Goal: Information Seeking & Learning: Learn about a topic

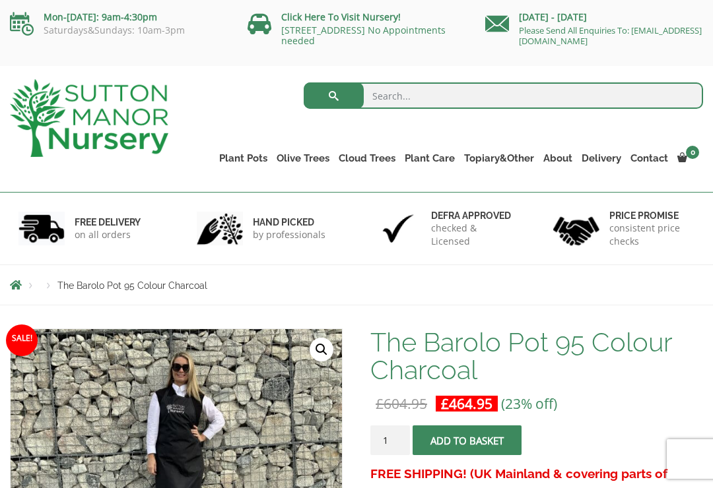
click at [0, 0] on link "Gnarled Multi Stem Olives" at bounding box center [0, 0] width 0 height 0
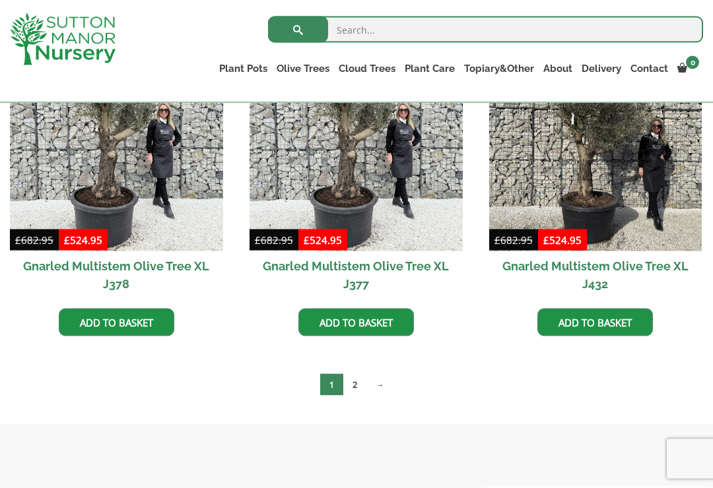
scroll to position [2269, 0]
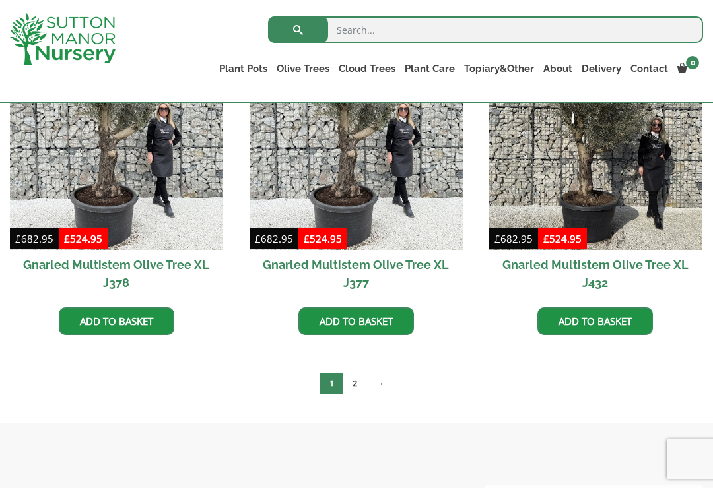
click at [387, 373] on link "→" at bounding box center [379, 384] width 27 height 22
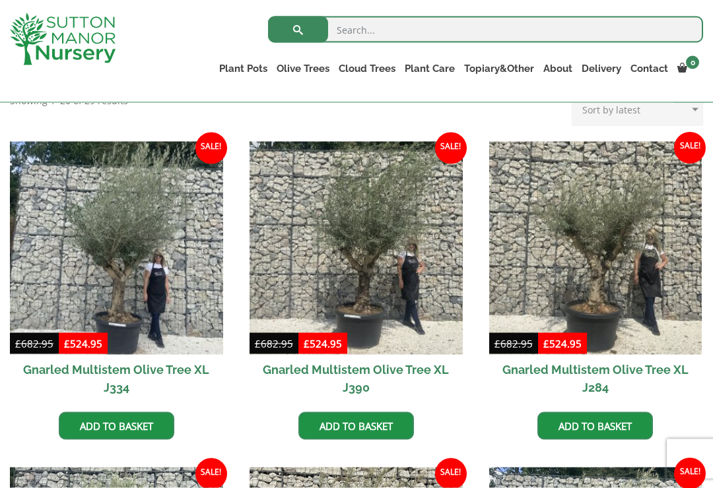
scroll to position [535, 0]
click at [611, 287] on img at bounding box center [595, 247] width 213 height 213
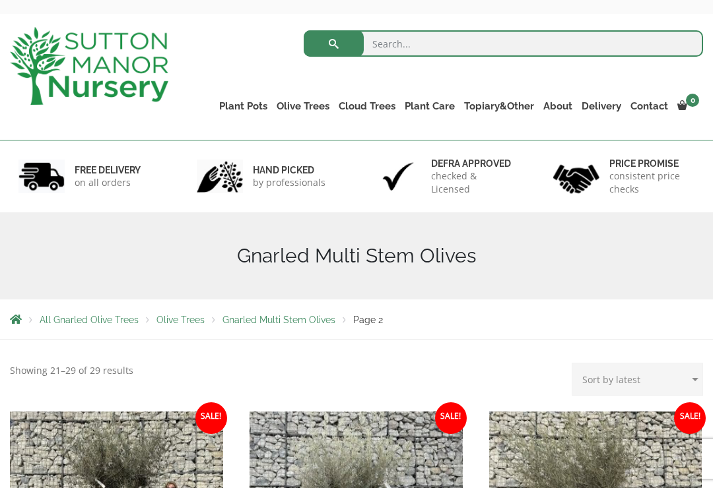
scroll to position [51, 0]
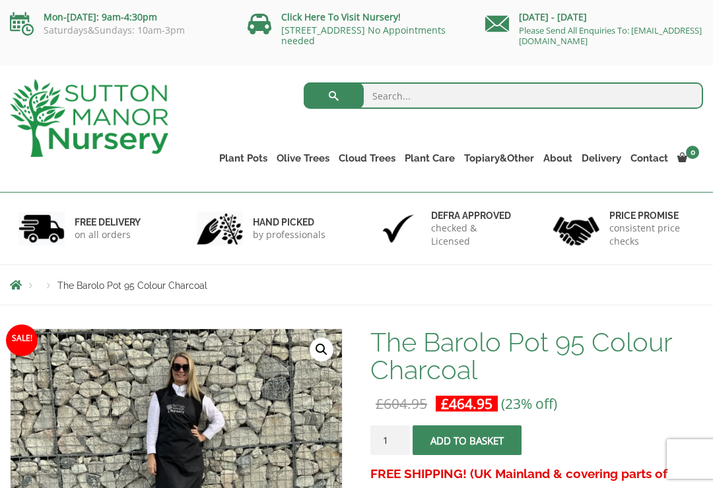
click at [0, 0] on link "Gnarled Multi Stem Olives" at bounding box center [0, 0] width 0 height 0
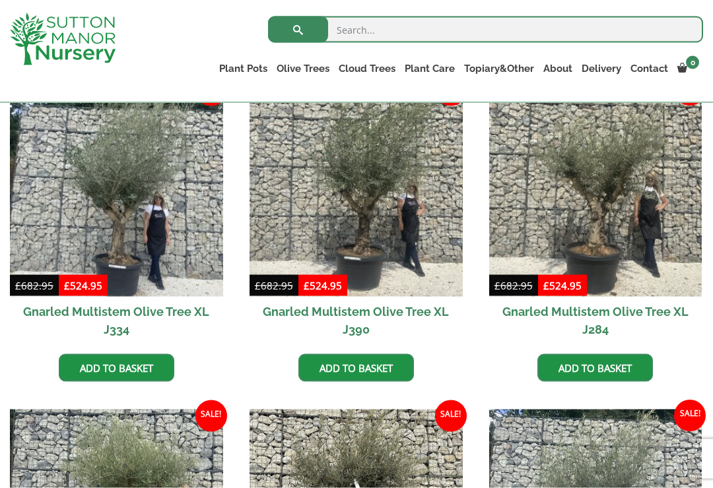
scroll to position [593, 0]
click at [394, 208] on img at bounding box center [356, 189] width 213 height 213
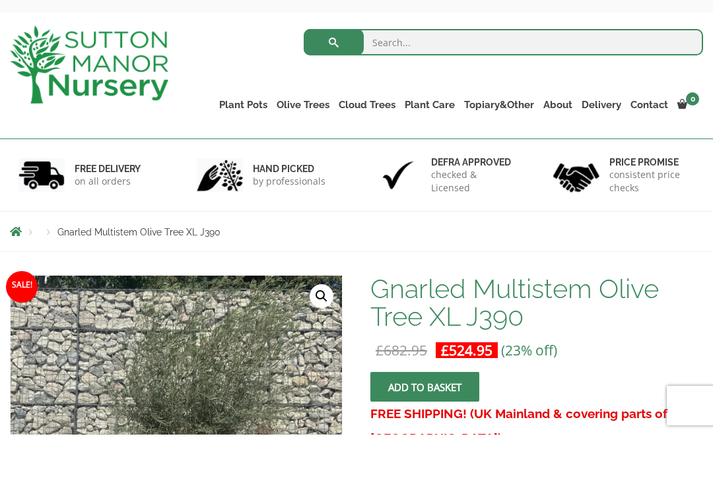
scroll to position [253, 0]
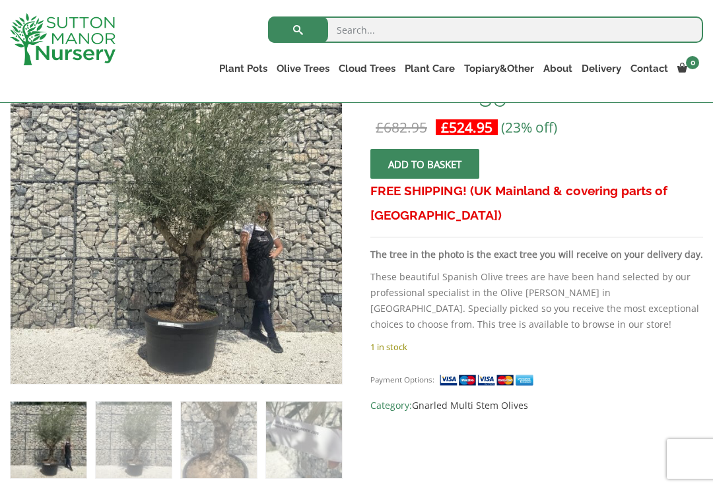
click at [260, 279] on img at bounding box center [341, 383] width 660 height 660
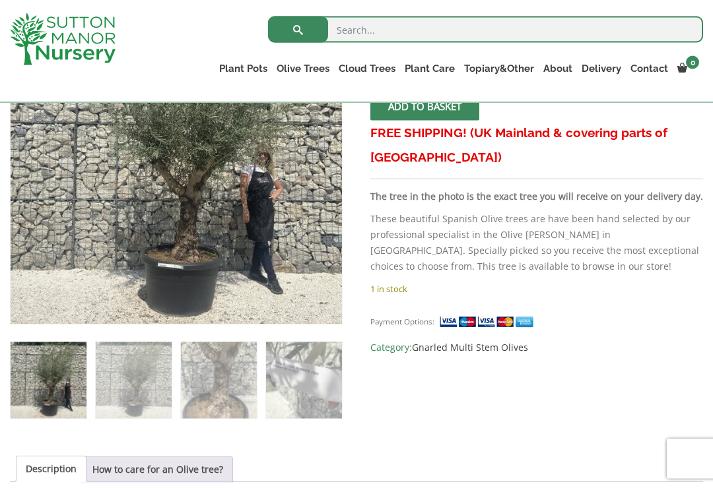
scroll to position [308, 0]
